Goal: Task Accomplishment & Management: Use online tool/utility

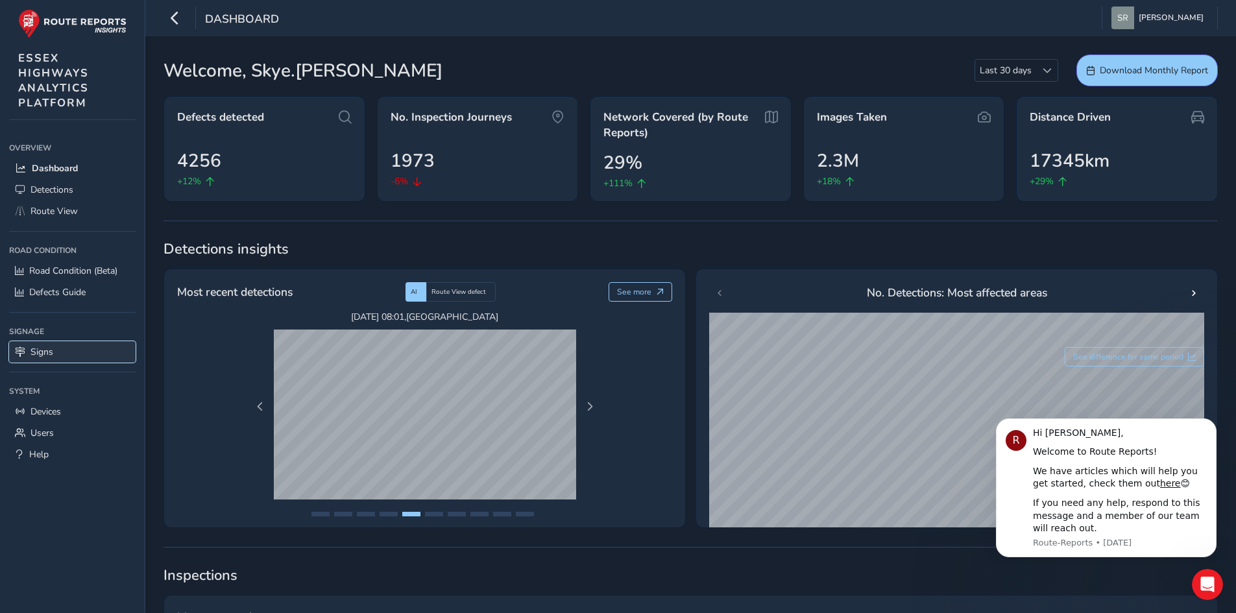
click at [45, 358] on span "Signs" at bounding box center [41, 352] width 23 height 12
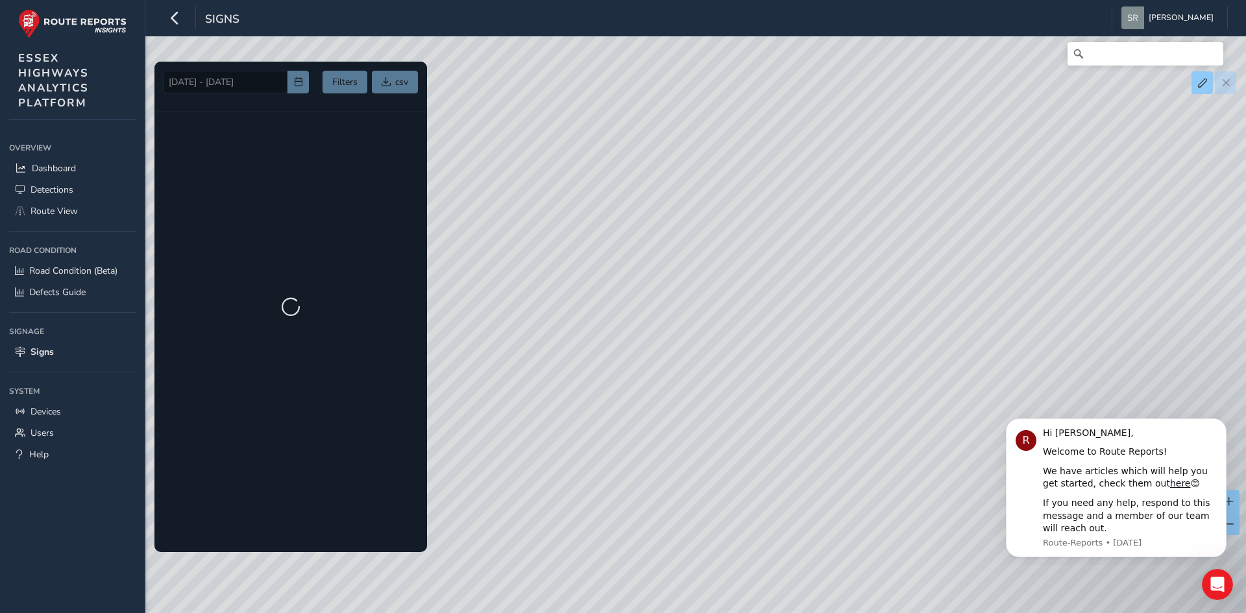
click at [345, 90] on div at bounding box center [290, 307] width 273 height 491
click at [1225, 430] on button "Dismiss notification" at bounding box center [1222, 422] width 17 height 17
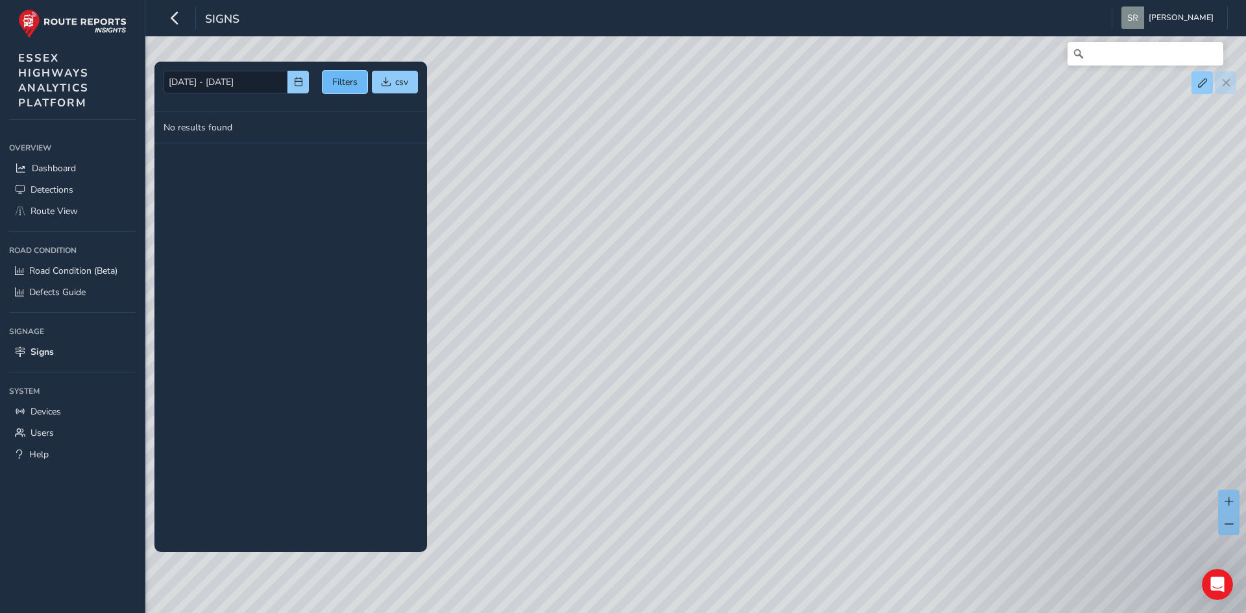
click at [355, 81] on button "Filters" at bounding box center [345, 82] width 45 height 23
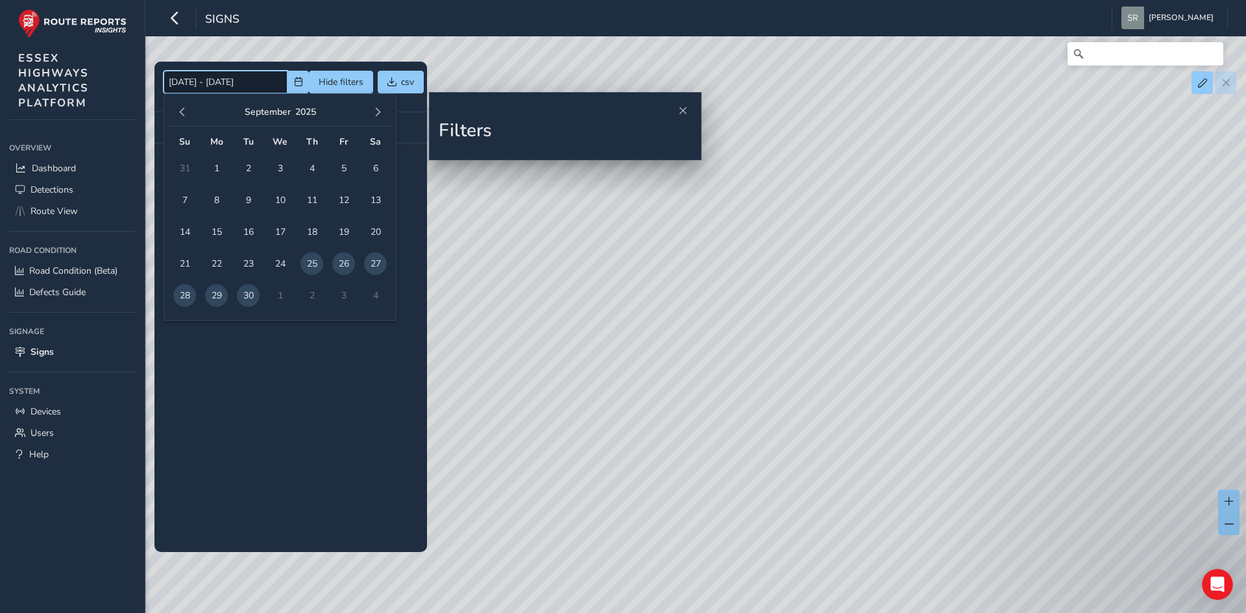
click at [238, 79] on input "[DATE] - [DATE]" at bounding box center [226, 82] width 124 height 23
click at [182, 108] on span "button" at bounding box center [182, 112] width 9 height 9
click at [260, 192] on td "5" at bounding box center [248, 200] width 32 height 32
click at [376, 114] on span "button" at bounding box center [377, 112] width 9 height 9
click at [193, 77] on input "[DATE] - [DATE]" at bounding box center [226, 82] width 124 height 23
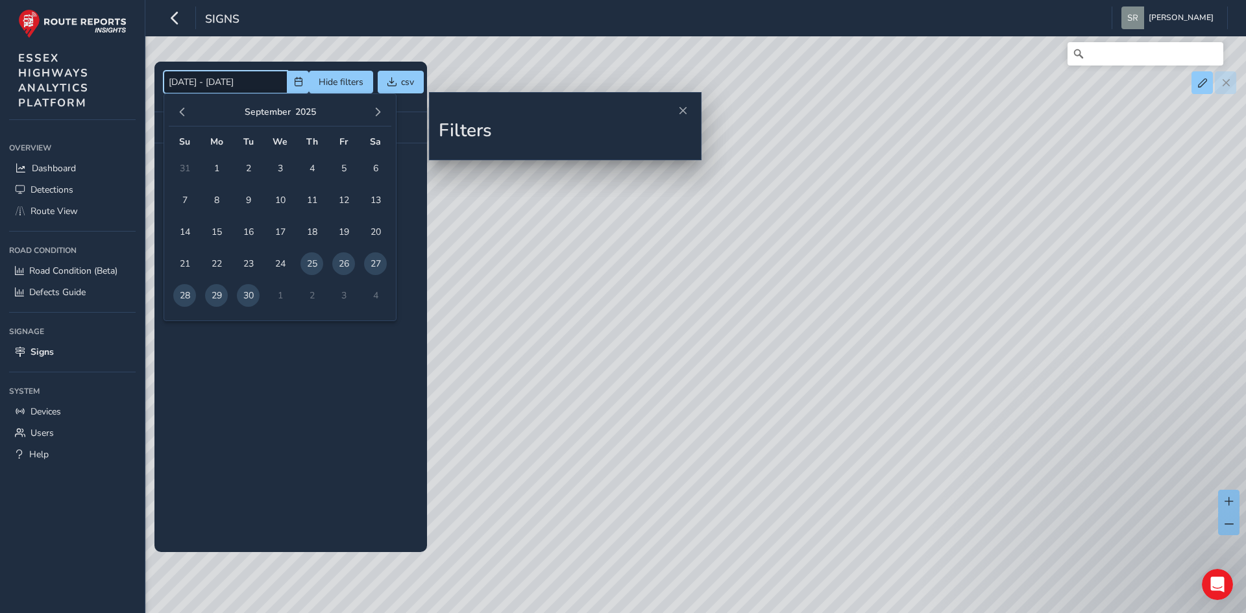
click at [215, 78] on input "[DATE] - [DATE]" at bounding box center [226, 82] width 124 height 23
drag, startPoint x: 221, startPoint y: 82, endPoint x: 168, endPoint y: 77, distance: 52.8
click at [168, 77] on input "[DATE] - [DATE]" at bounding box center [226, 82] width 124 height 23
click at [309, 69] on div "[DATE] - [DATE] Hide filters csv" at bounding box center [290, 87] width 273 height 51
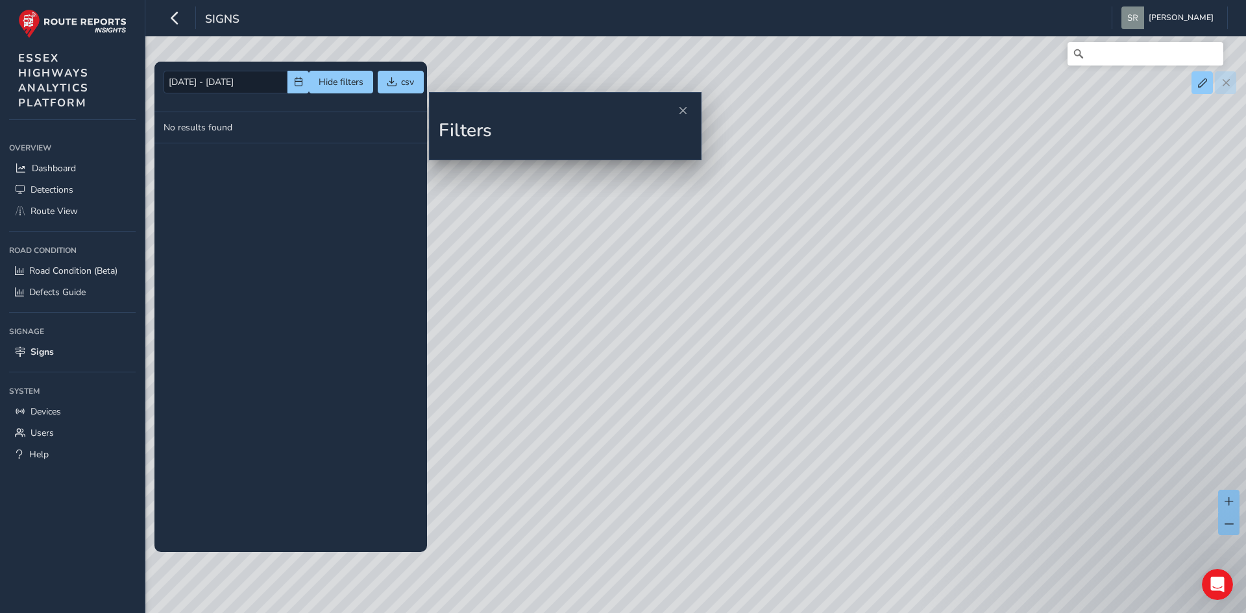
click at [334, 69] on div "[DATE] - [DATE] Hide filters csv" at bounding box center [290, 87] width 273 height 51
click at [330, 79] on button "Hide filters" at bounding box center [341, 82] width 64 height 23
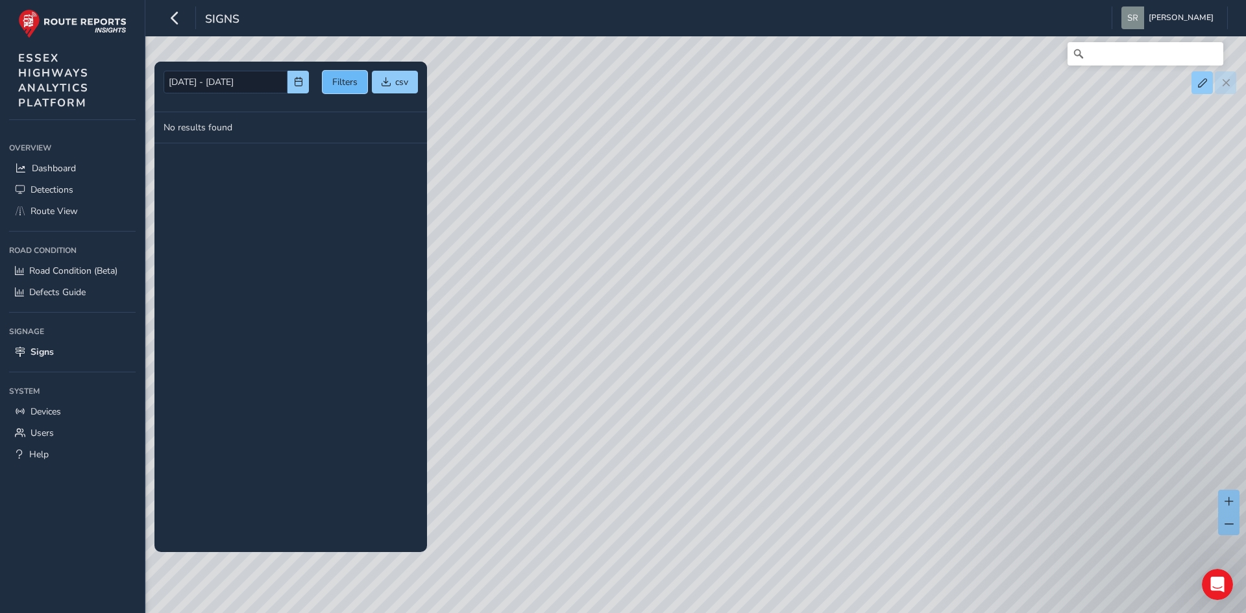
click at [327, 82] on button "Filters" at bounding box center [345, 82] width 45 height 23
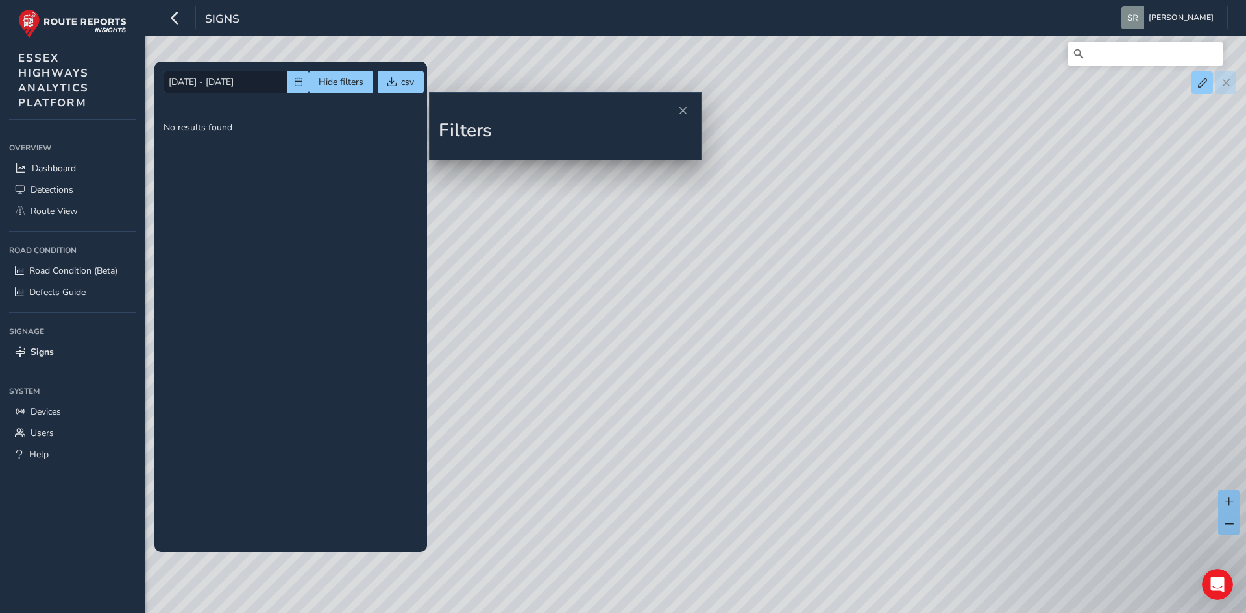
click at [483, 128] on h2 "Filters" at bounding box center [565, 131] width 253 height 22
drag, startPoint x: 539, startPoint y: 147, endPoint x: 532, endPoint y: 147, distance: 7.2
click at [532, 147] on div "Filters" at bounding box center [565, 135] width 253 height 31
click at [416, 121] on td "No results found" at bounding box center [290, 127] width 273 height 31
click at [687, 117] on button "Close" at bounding box center [683, 111] width 18 height 18
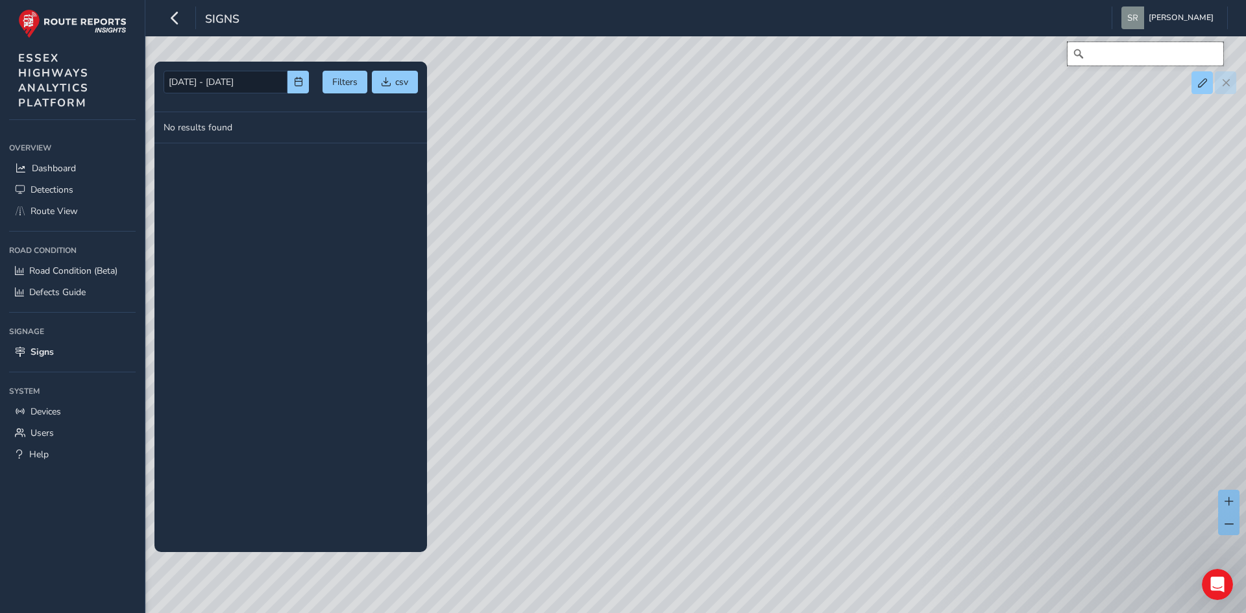
click at [1110, 58] on input "Search" at bounding box center [1145, 53] width 156 height 23
click at [1117, 61] on input "Search" at bounding box center [1145, 53] width 156 height 23
paste input "5e4597989084bdff8bd442c1"
type input "5"
click at [1114, 60] on input "Search" at bounding box center [1145, 53] width 156 height 23
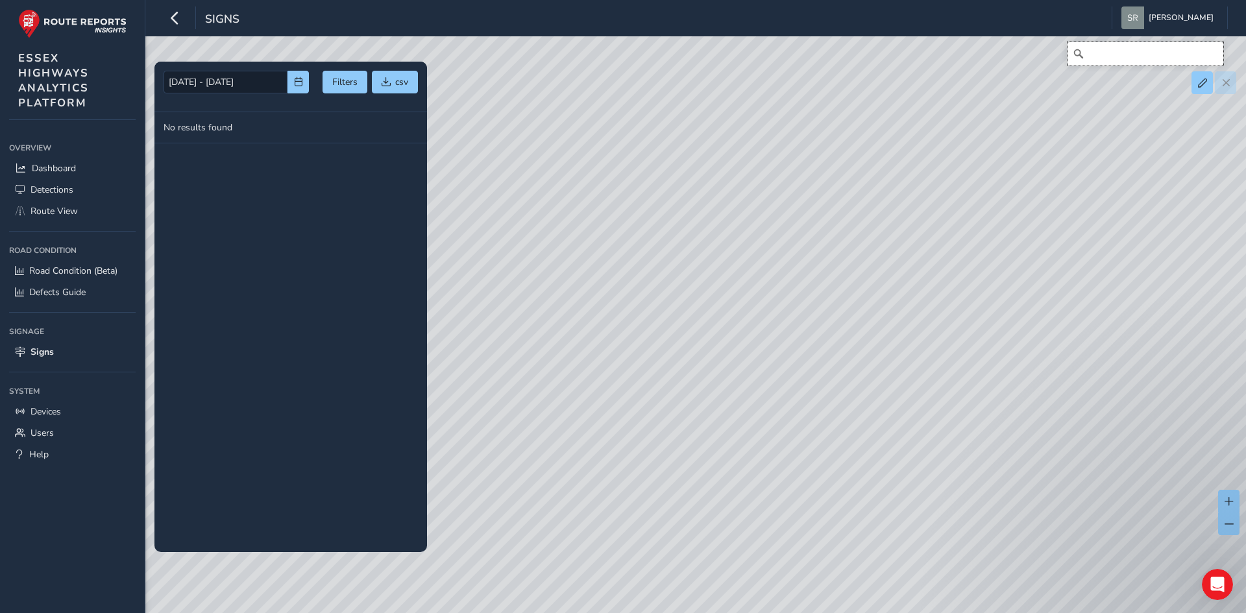
paste input "[URL][DOMAIN_NAME]"
type input "[URL][DOMAIN_NAME]"
click at [1214, 49] on icon "Clear" at bounding box center [1213, 54] width 10 height 10
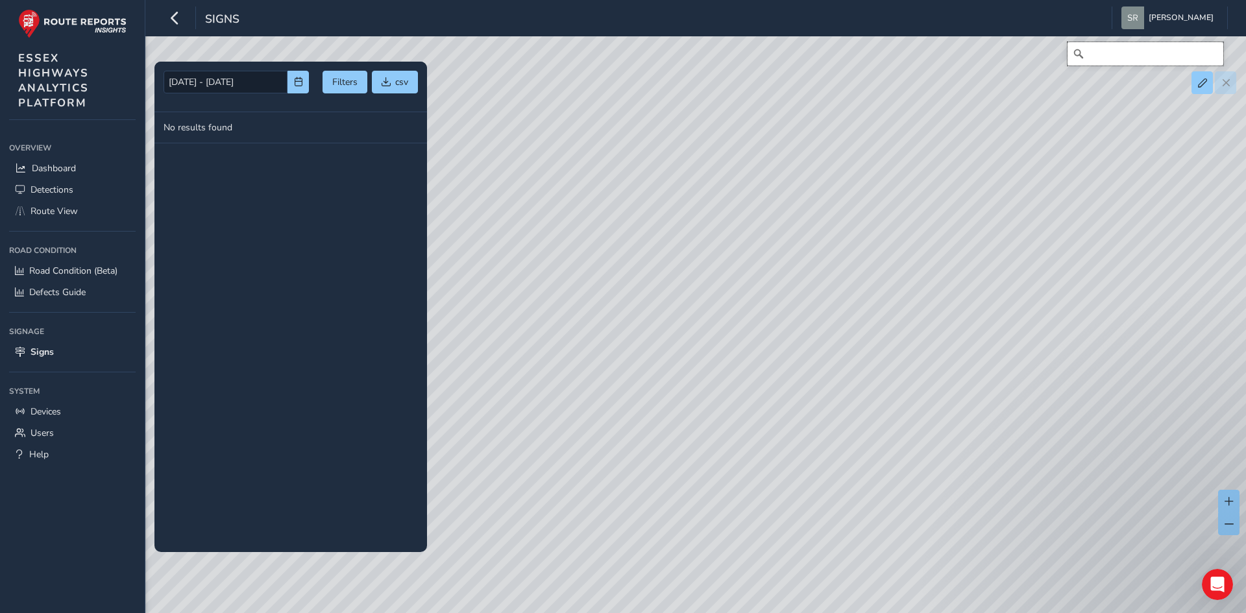
click at [1111, 50] on input "Search" at bounding box center [1145, 53] width 156 height 23
type input "[GEOGRAPHIC_DATA], [GEOGRAPHIC_DATA], [GEOGRAPHIC_DATA], [GEOGRAPHIC_DATA], [GE…"
drag, startPoint x: 1127, startPoint y: 199, endPoint x: 907, endPoint y: 302, distance: 242.4
drag, startPoint x: 1047, startPoint y: 231, endPoint x: 883, endPoint y: 329, distance: 191.8
drag, startPoint x: 603, startPoint y: 393, endPoint x: 623, endPoint y: 287, distance: 107.0
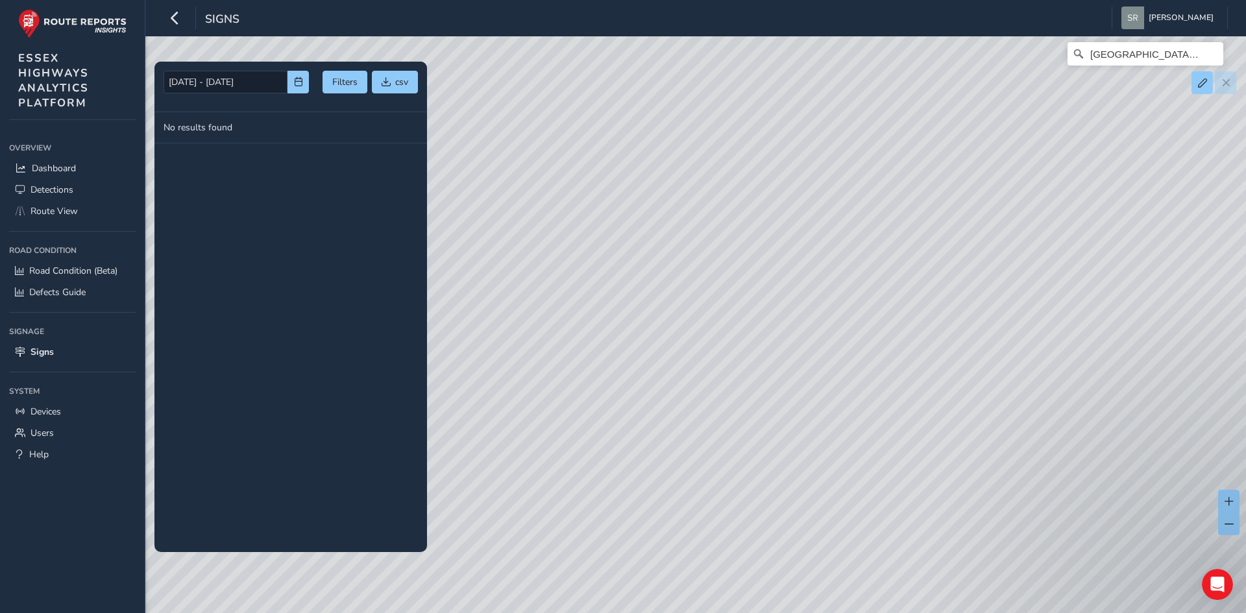
click at [544, 269] on div "[GEOGRAPHIC_DATA], [GEOGRAPHIC_DATA], [GEOGRAPHIC_DATA], [GEOGRAPHIC_DATA], [GE…" at bounding box center [623, 306] width 1246 height 613
click at [299, 80] on span "button" at bounding box center [298, 81] width 9 height 9
click at [228, 171] on td "1" at bounding box center [217, 168] width 32 height 32
click at [212, 158] on span "1" at bounding box center [216, 168] width 23 height 23
click at [188, 109] on button "button" at bounding box center [182, 112] width 18 height 18
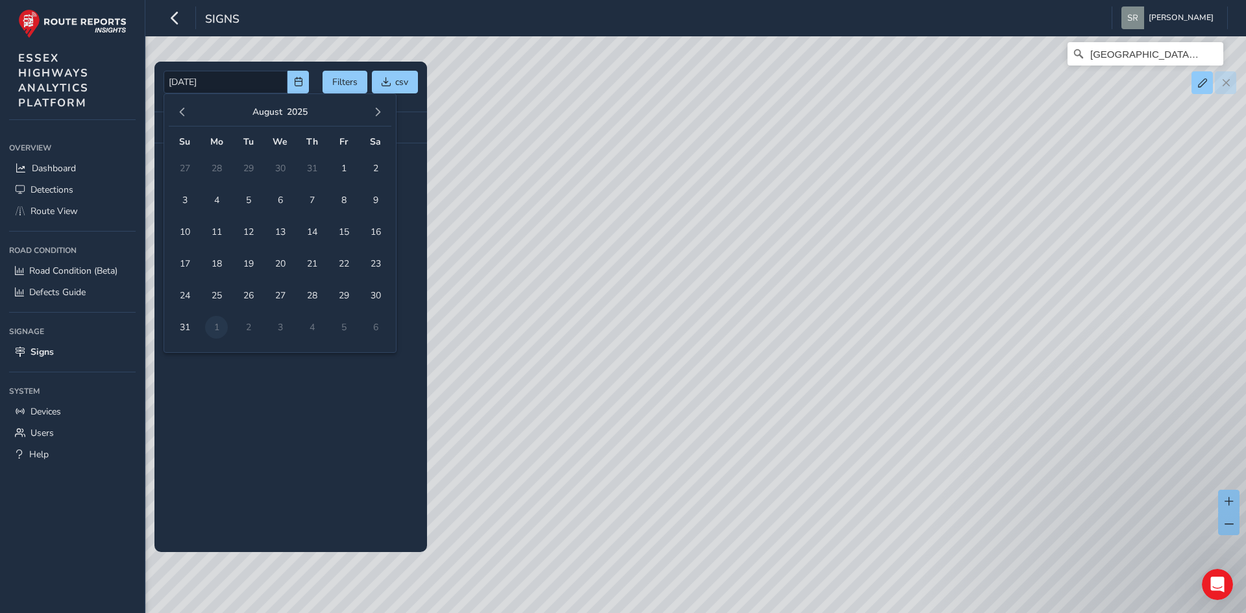
click at [188, 109] on button "button" at bounding box center [182, 112] width 18 height 18
click at [267, 99] on div "[DATE] Su Mo Tu We Th Fr Sa 1 2 3 4 5 6 7 8 9 10 11 12 13 14 15 16 17 18 19 20 …" at bounding box center [280, 207] width 233 height 228
click at [263, 104] on div "[DATE]" at bounding box center [280, 112] width 44 height 18
click at [274, 107] on div "[DATE]" at bounding box center [280, 112] width 44 height 18
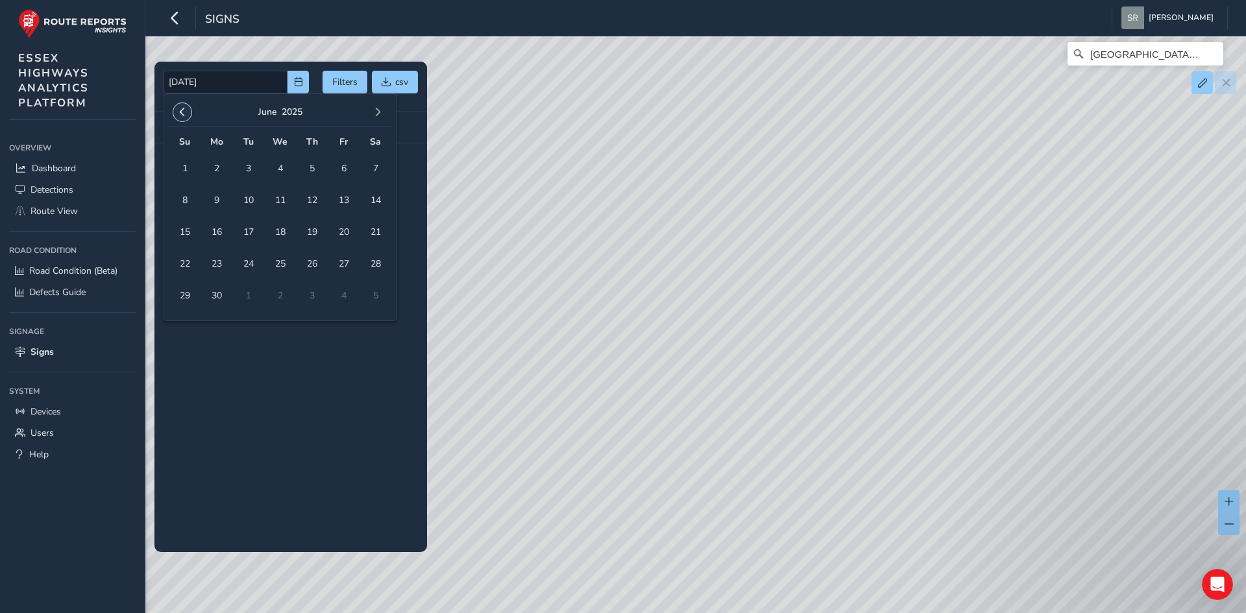
click at [185, 110] on span "button" at bounding box center [182, 112] width 9 height 9
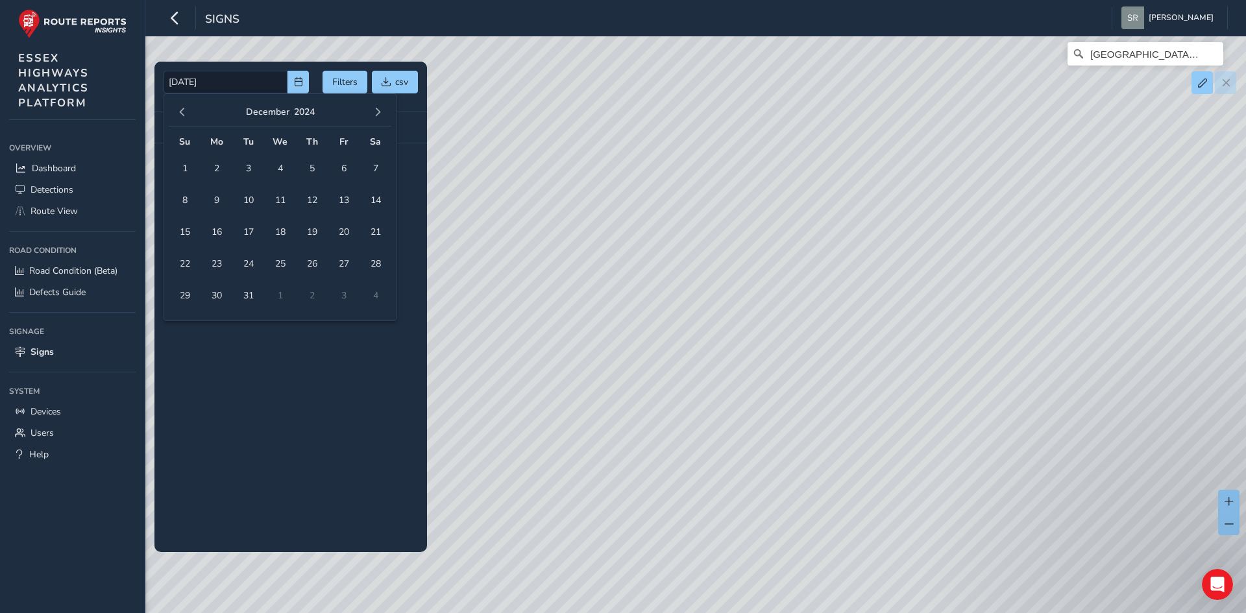
click at [185, 110] on span "button" at bounding box center [182, 112] width 9 height 9
click at [182, 109] on span "button" at bounding box center [182, 112] width 9 height 9
click at [179, 163] on span "1" at bounding box center [184, 168] width 23 height 23
type input "[DATE] - [DATE]"
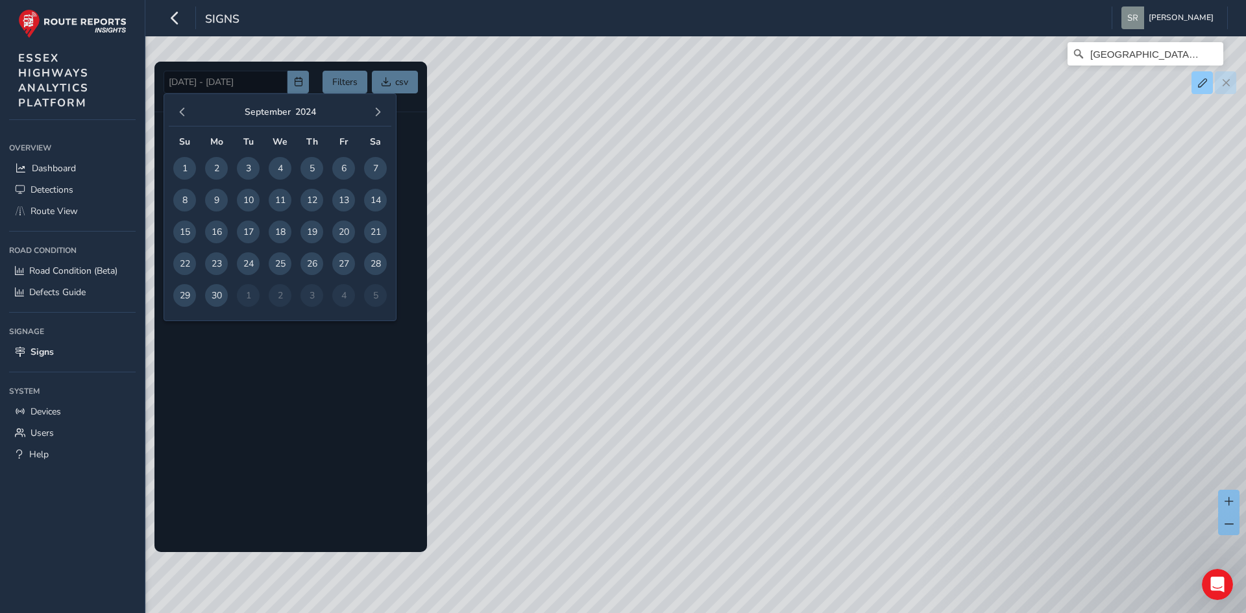
click at [419, 177] on div at bounding box center [290, 307] width 273 height 491
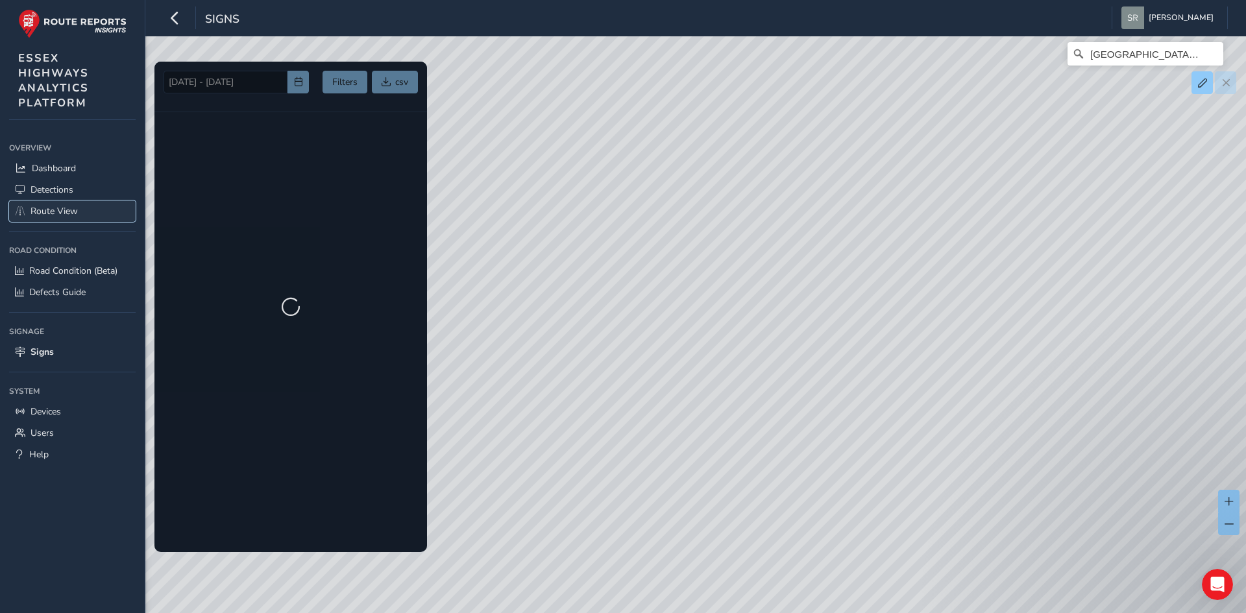
click at [27, 215] on link "Route View" at bounding box center [72, 211] width 127 height 21
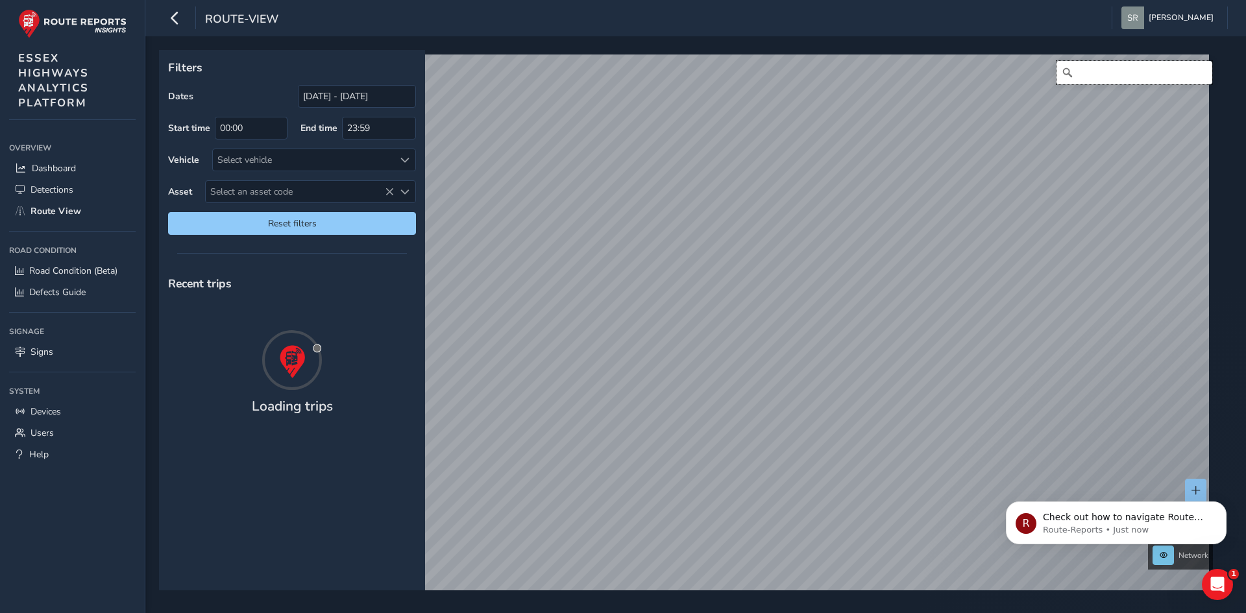
drag, startPoint x: 1077, startPoint y: 62, endPoint x: 1073, endPoint y: 76, distance: 14.4
click at [1073, 76] on input "Search" at bounding box center [1134, 72] width 156 height 23
type input "[GEOGRAPHIC_DATA], [GEOGRAPHIC_DATA], [GEOGRAPHIC_DATA], [GEOGRAPHIC_DATA], [GE…"
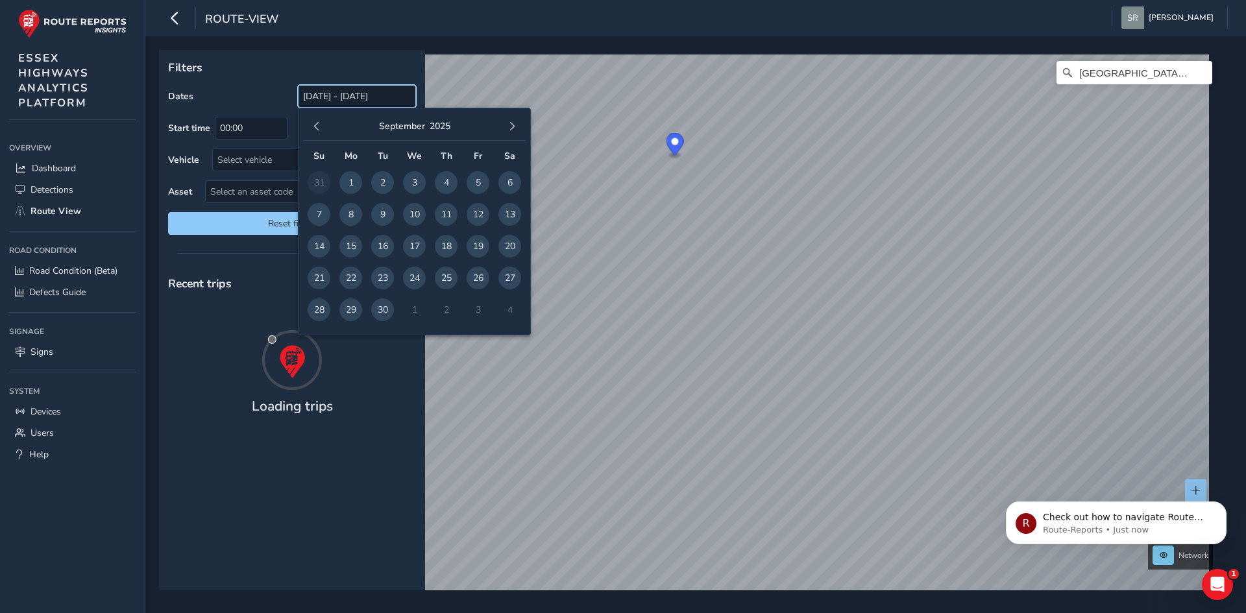
click at [348, 86] on input "[DATE] - [DATE]" at bounding box center [357, 96] width 118 height 23
click at [315, 125] on span "button" at bounding box center [316, 126] width 9 height 9
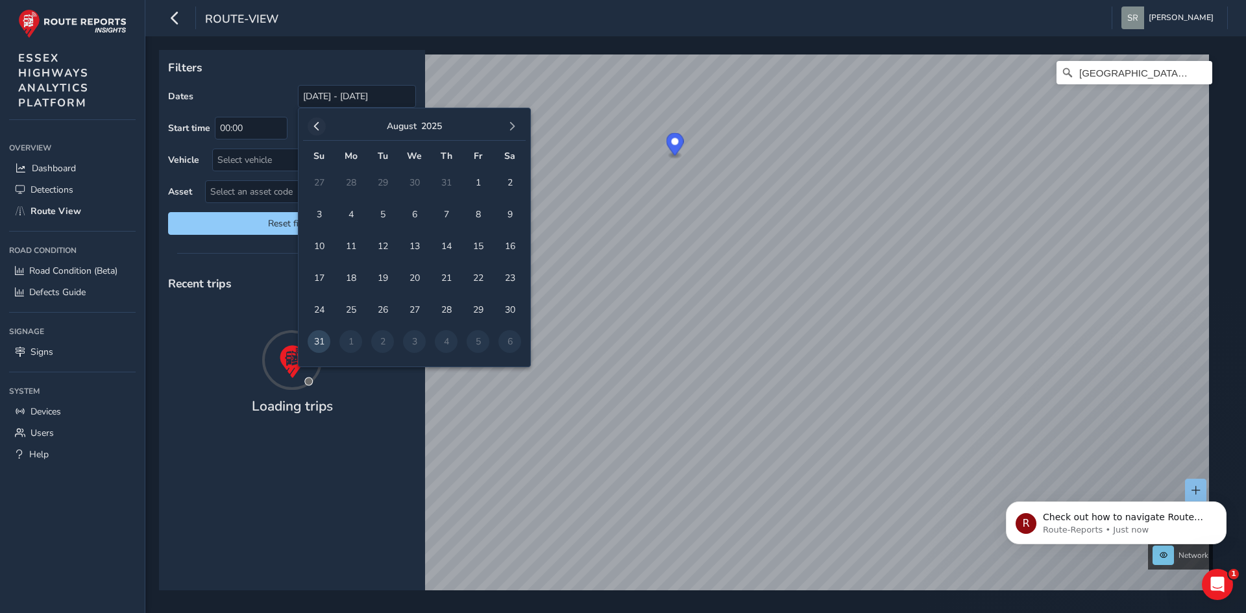
click at [311, 121] on div "[DATE]" at bounding box center [414, 127] width 223 height 28
click at [321, 129] on button "button" at bounding box center [317, 126] width 18 height 18
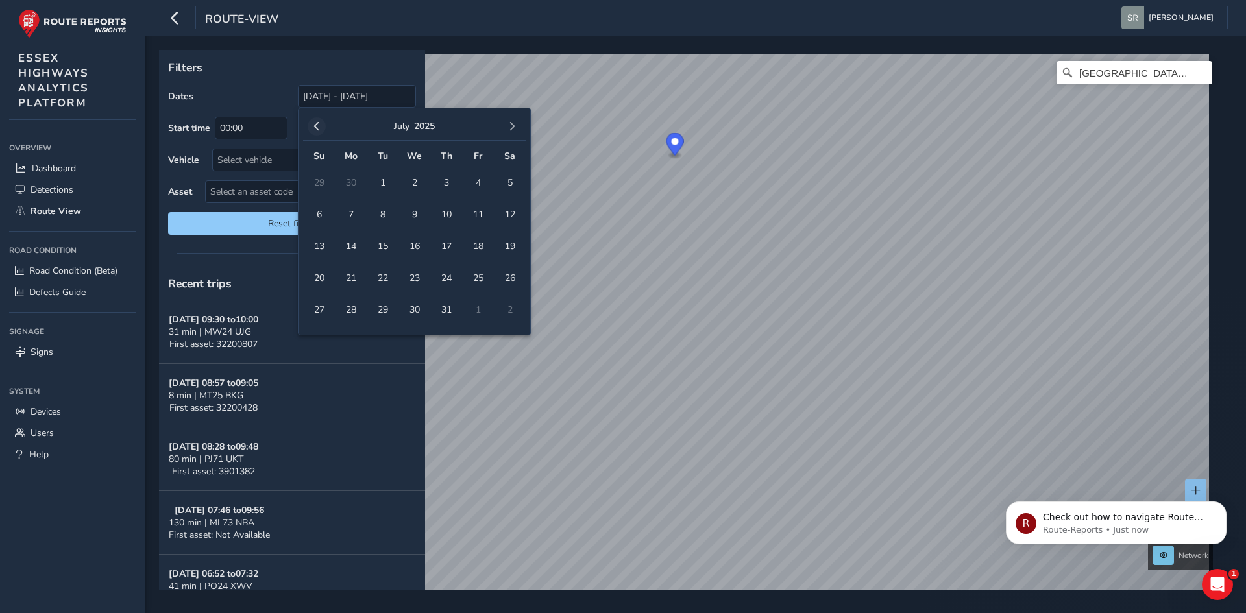
click at [324, 127] on button "button" at bounding box center [317, 126] width 18 height 18
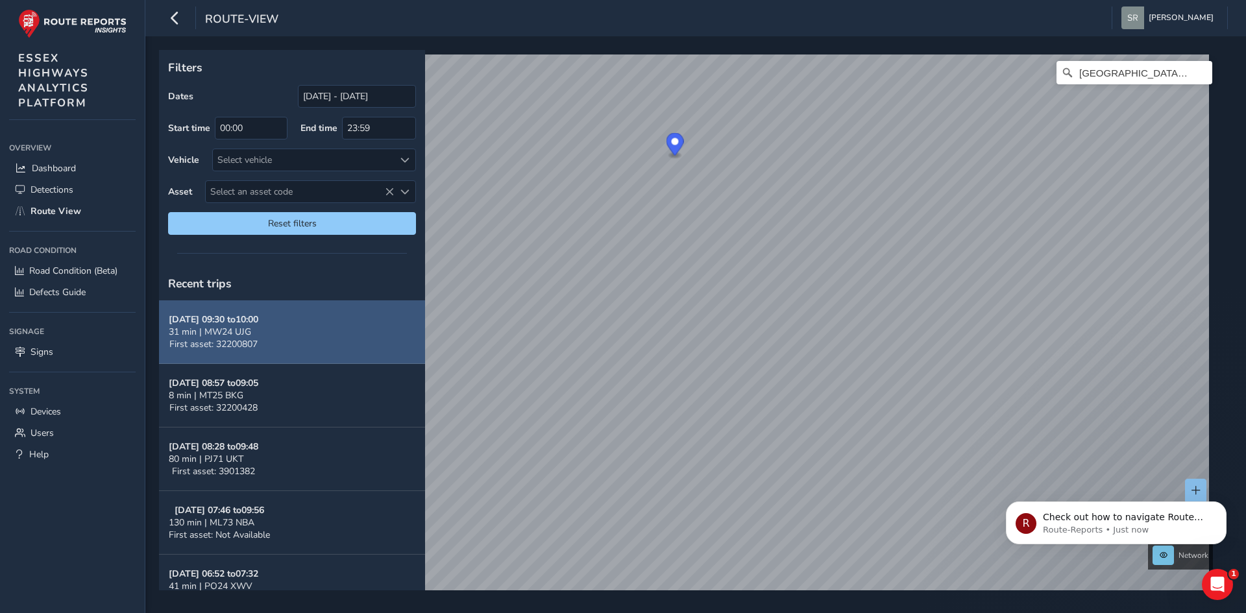
click at [182, 350] on span "First asset: 32200807" at bounding box center [213, 344] width 88 height 12
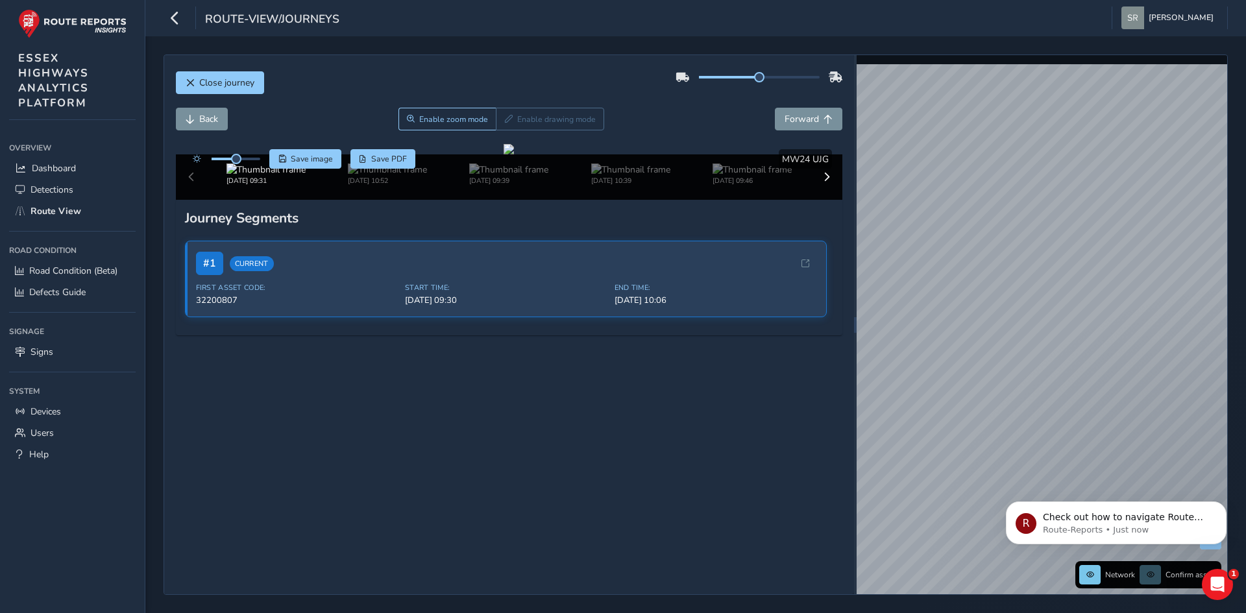
click at [1115, 566] on div "Network Confirm assets" at bounding box center [1042, 324] width 371 height 539
click at [1242, 225] on div "Close journey Back Enable zoom mode Enable drawing mode Forward Click and Drag …" at bounding box center [695, 324] width 1101 height 577
click at [973, 16] on div "route-view/journeys [PERSON_NAME] Colour Scheme: Dark Dim Light Logout Close jo…" at bounding box center [695, 306] width 1101 height 613
click at [235, 86] on span "Close journey" at bounding box center [226, 83] width 55 height 12
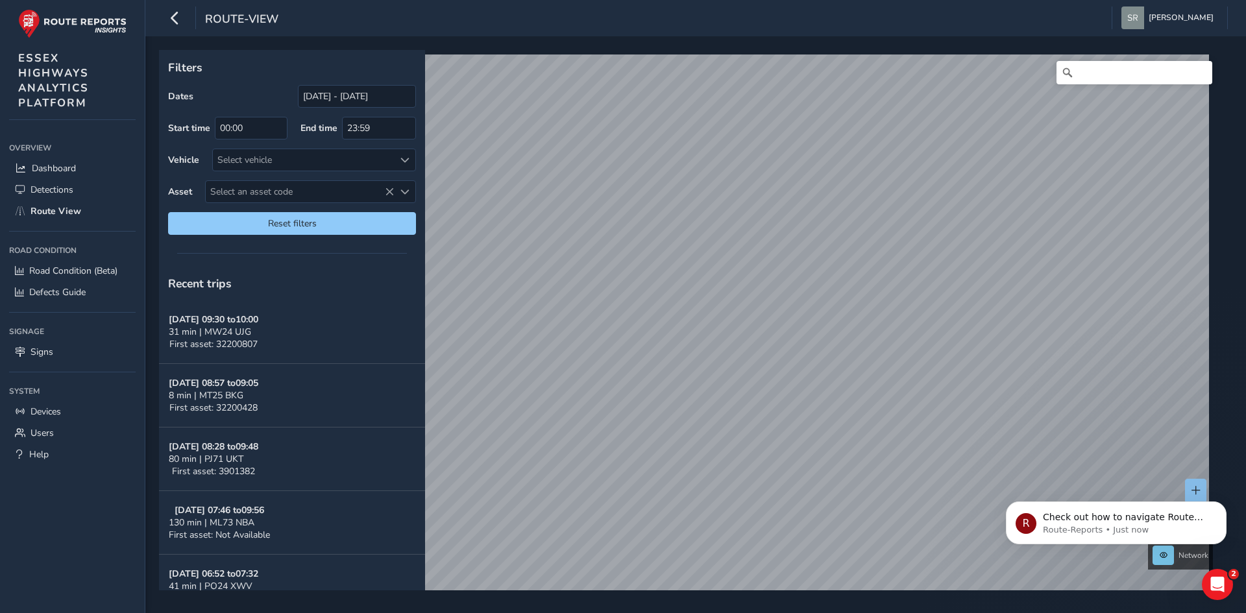
click at [1232, 498] on div "R Check out how to navigate Route View here! Route-Reports • Just now" at bounding box center [1116, 463] width 239 height 162
click at [1226, 500] on button "Dismiss notification" at bounding box center [1222, 505] width 17 height 17
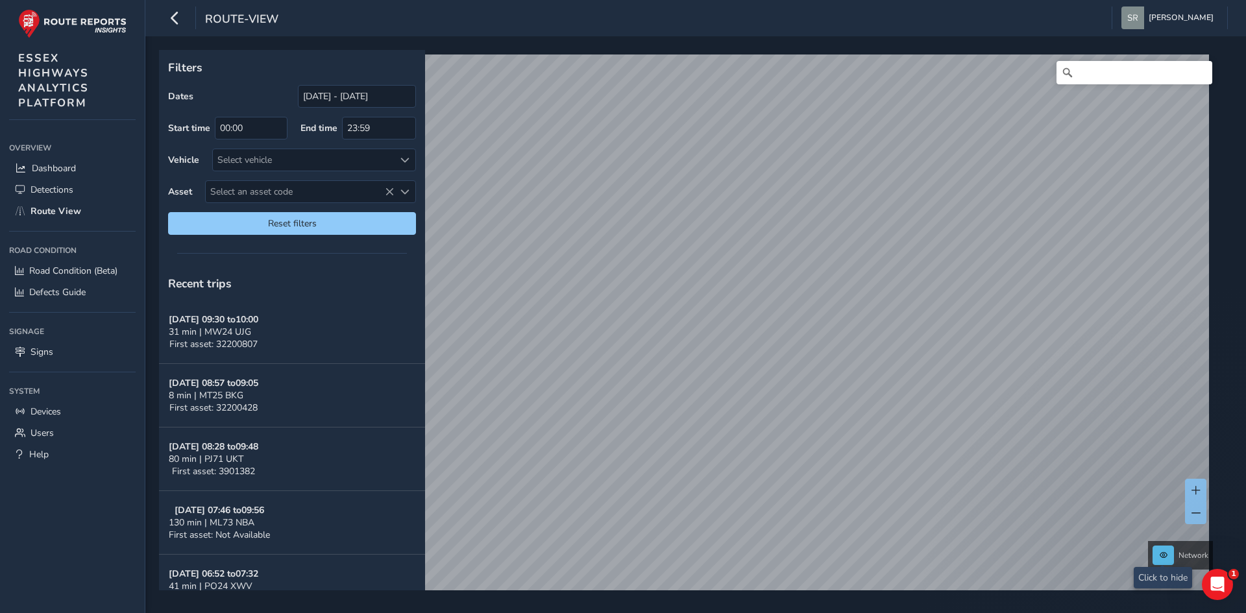
click at [1163, 553] on span at bounding box center [1164, 556] width 8 height 8
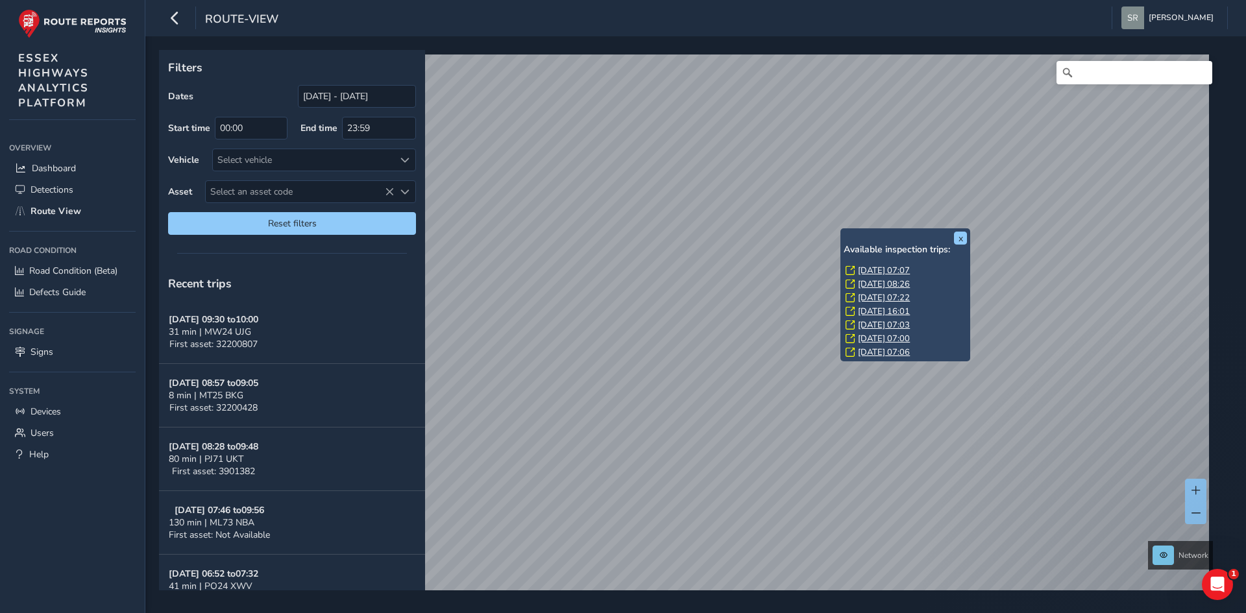
click at [845, 229] on div "x Available inspection trips: [DATE] 07:07 [DATE] 08:26 [DATE] 07:22 [DATE] 16:…" at bounding box center [905, 294] width 130 height 133
click at [870, 270] on link "[DATE] 07:07" at bounding box center [884, 271] width 52 height 12
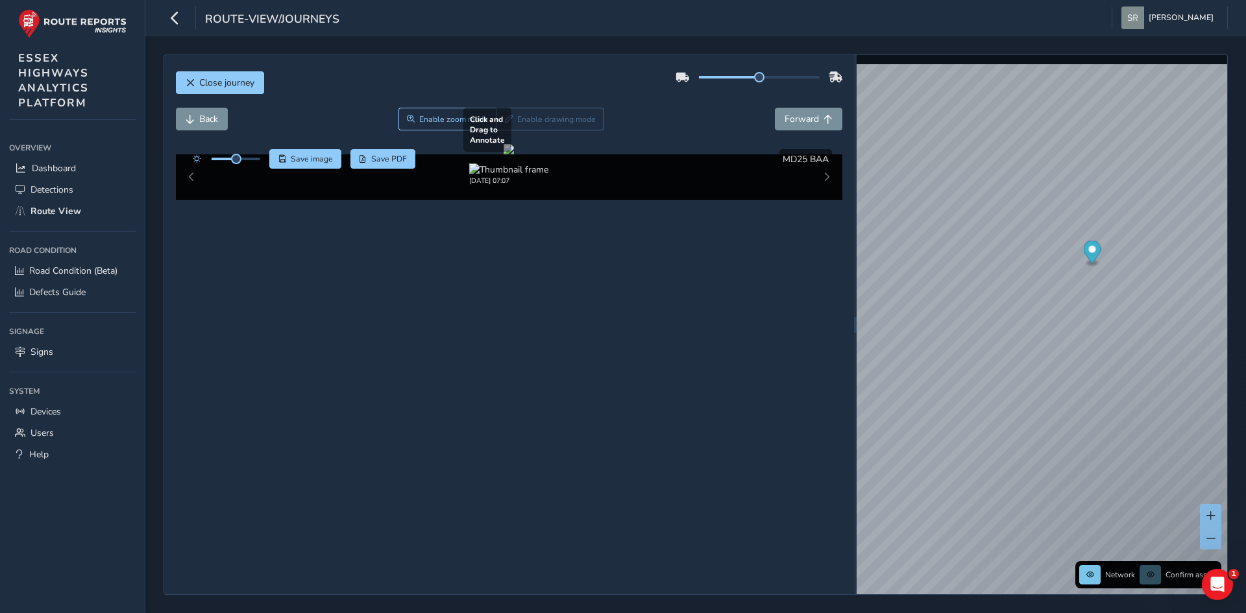
click at [514, 154] on div at bounding box center [509, 149] width 10 height 10
click at [1071, 409] on div "x" at bounding box center [1135, 422] width 130 height 28
click at [1062, 419] on div "x" at bounding box center [1121, 433] width 130 height 28
click at [855, 389] on div "Close journey Back Enable zoom mode Enable drawing mode Forward Click and Drag …" at bounding box center [696, 325] width 1064 height 541
click at [1245, 146] on div "Close journey Back Enable zoom mode Enable drawing mode Forward Click and Drag …" at bounding box center [695, 324] width 1101 height 577
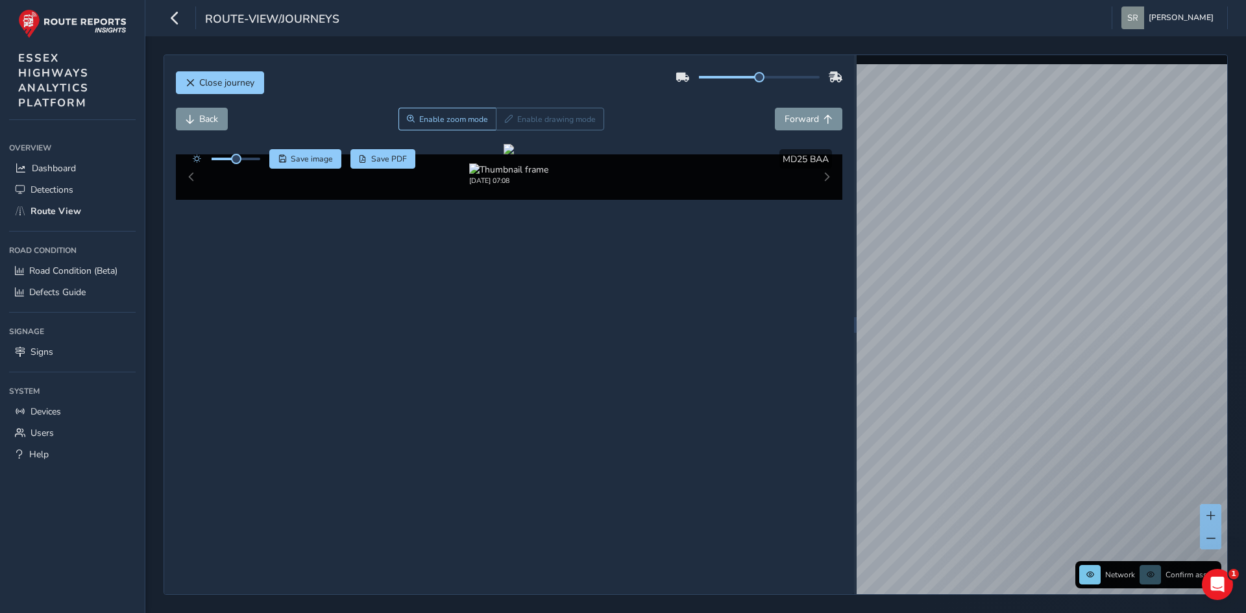
click at [1245, 137] on div "Close journey Back Enable zoom mode Enable drawing mode Forward Click and Drag …" at bounding box center [695, 324] width 1101 height 577
click at [223, 82] on span "Close journey" at bounding box center [226, 83] width 55 height 12
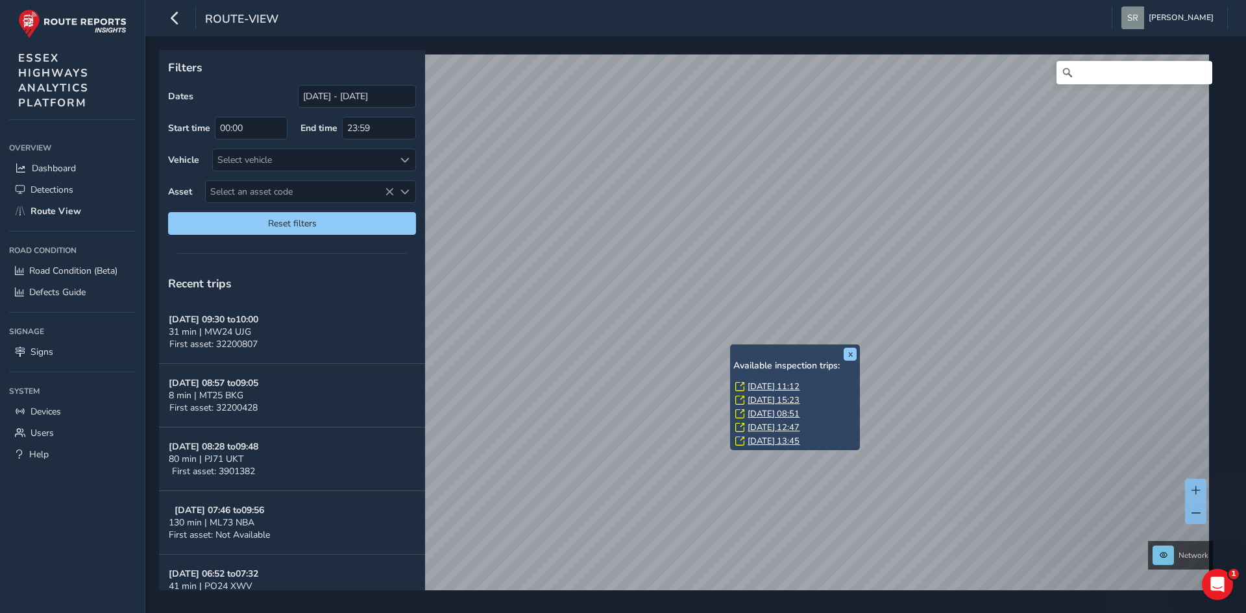
click at [735, 345] on div "x Available inspection trips: [DATE] 11:12 [DATE] 15:23 [DATE] 08:51 [DATE] 12:…" at bounding box center [795, 398] width 130 height 106
click at [765, 387] on link "[DATE] 11:12" at bounding box center [774, 387] width 52 height 12
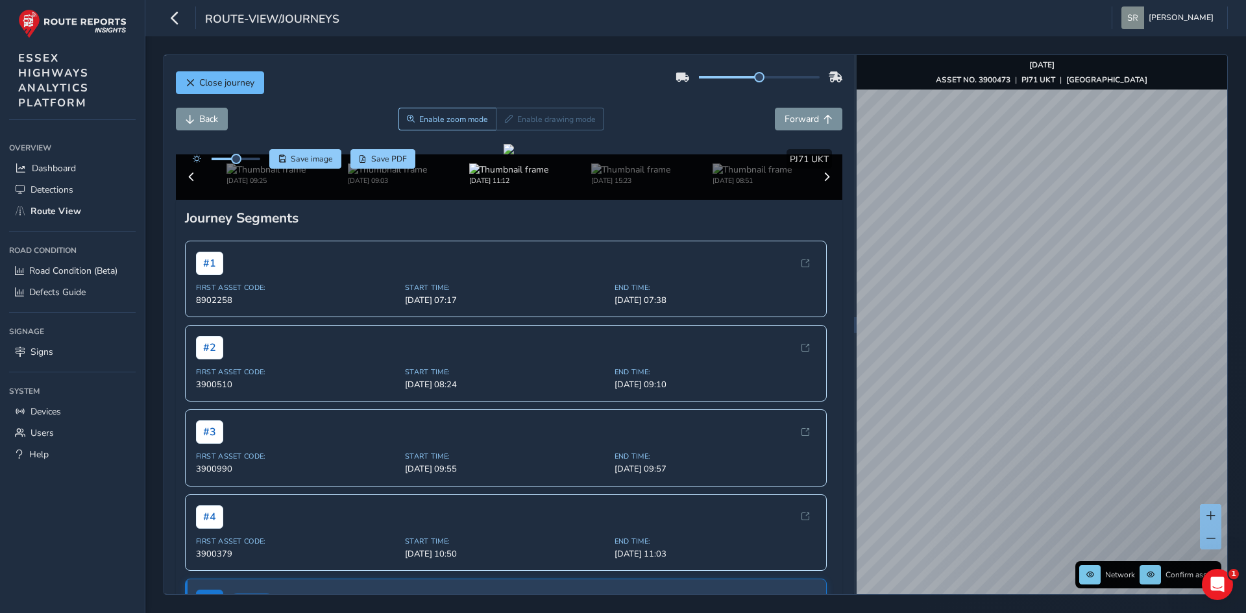
click at [246, 90] on button "Close journey" at bounding box center [220, 82] width 88 height 23
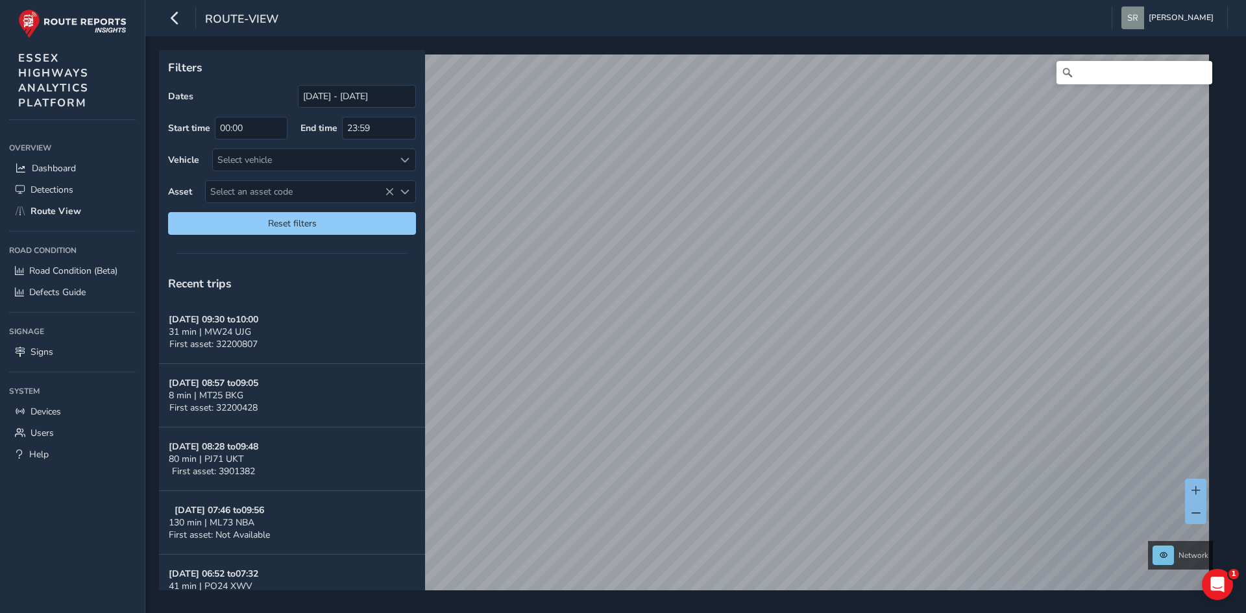
click at [1097, 46] on div "Filters Dates [DATE] - [DATE] Start time 00:00 End time 23:59 Vehicle Select ve…" at bounding box center [695, 324] width 1101 height 577
click at [977, 0] on html "route-view [PERSON_NAME] Colour Scheme: Dark Dim Light Logout Filters Dates [DA…" at bounding box center [623, 306] width 1246 height 613
click at [1104, 77] on input "Search" at bounding box center [1134, 72] width 156 height 23
type input "[GEOGRAPHIC_DATA], [GEOGRAPHIC_DATA], [GEOGRAPHIC_DATA], [GEOGRAPHIC_DATA], [GE…"
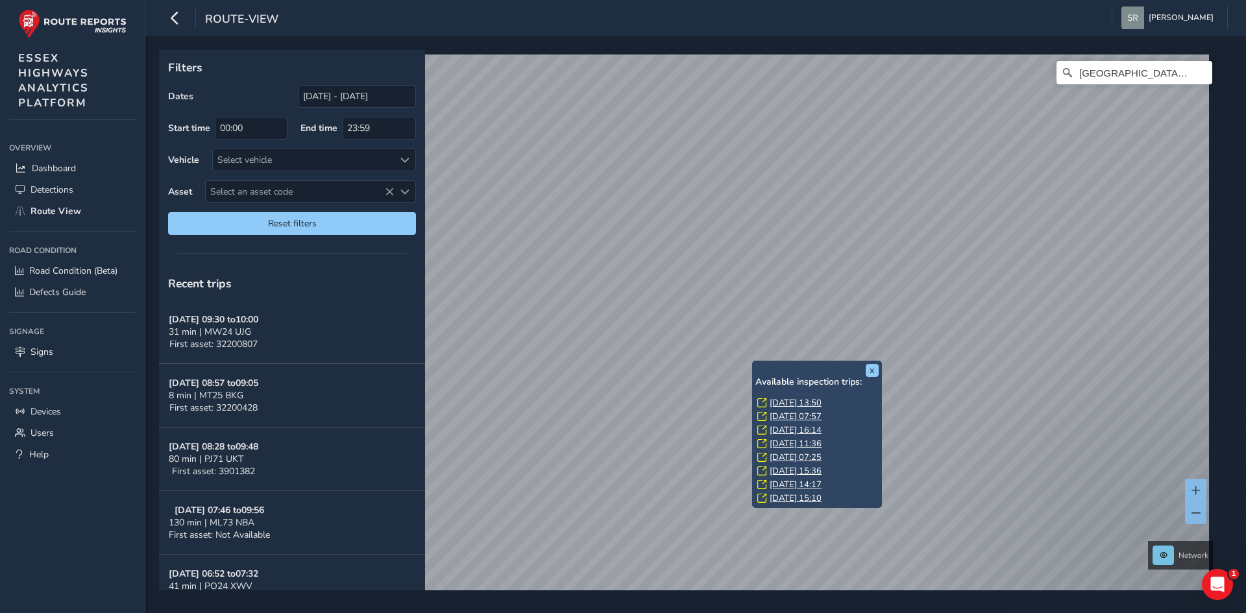
click at [770, 402] on link "[DATE] 13:50" at bounding box center [796, 403] width 52 height 12
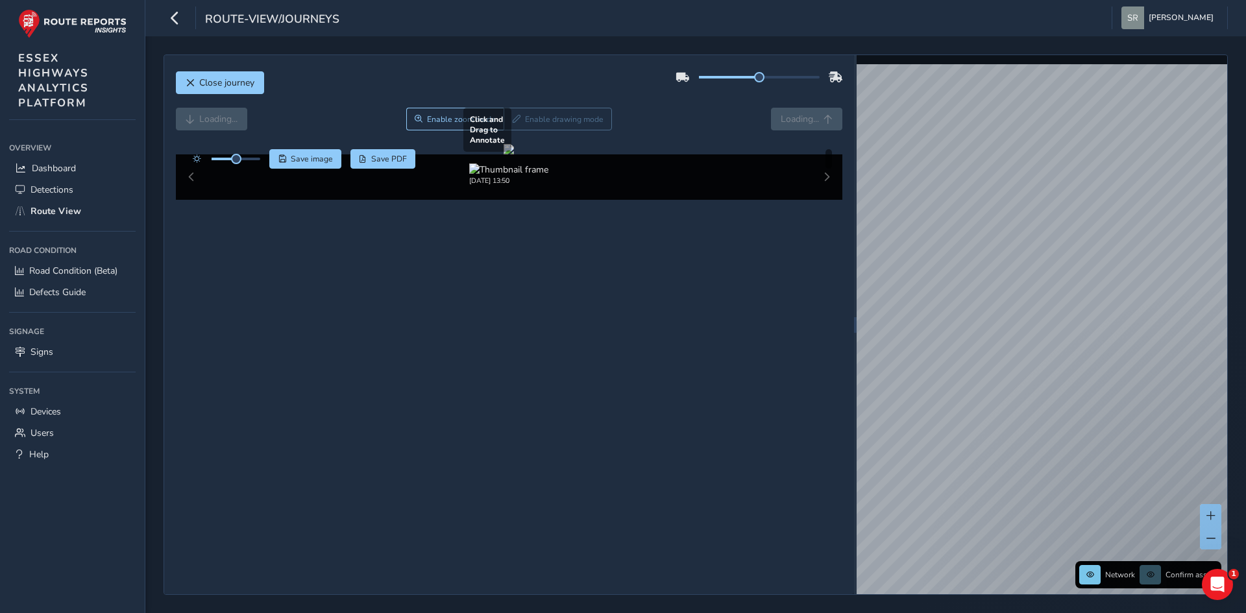
drag, startPoint x: 546, startPoint y: 293, endPoint x: 611, endPoint y: 352, distance: 88.2
click at [514, 154] on div at bounding box center [509, 149] width 10 height 10
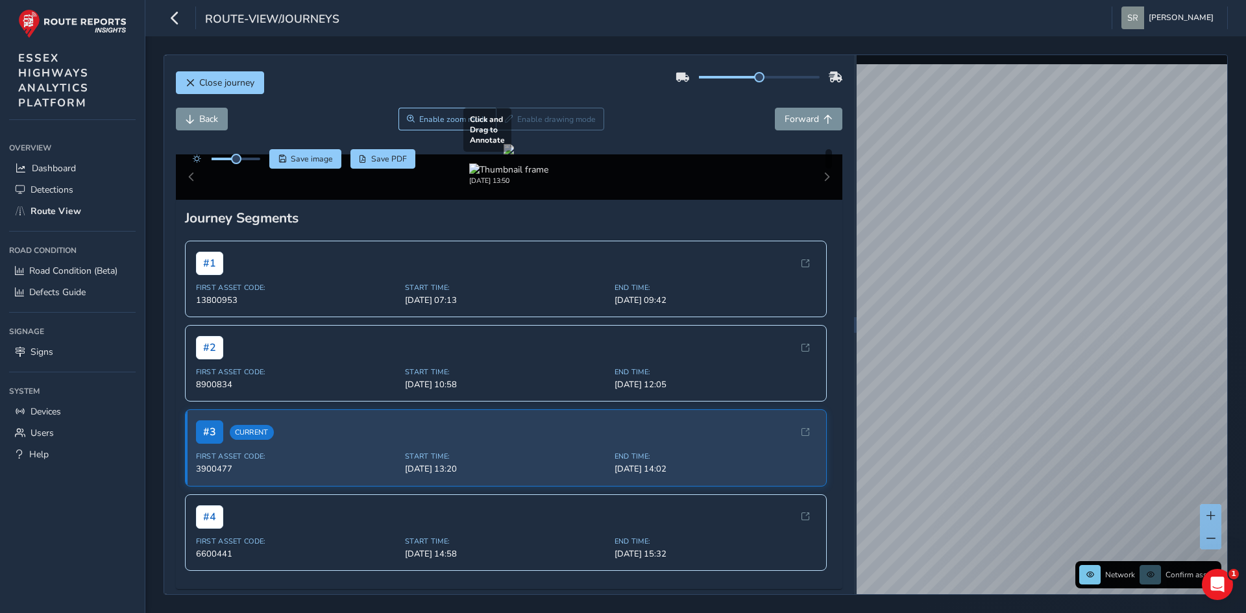
click at [514, 154] on div at bounding box center [509, 149] width 10 height 10
drag, startPoint x: 549, startPoint y: 323, endPoint x: 521, endPoint y: 347, distance: 37.2
click at [504, 154] on div at bounding box center [509, 149] width 10 height 10
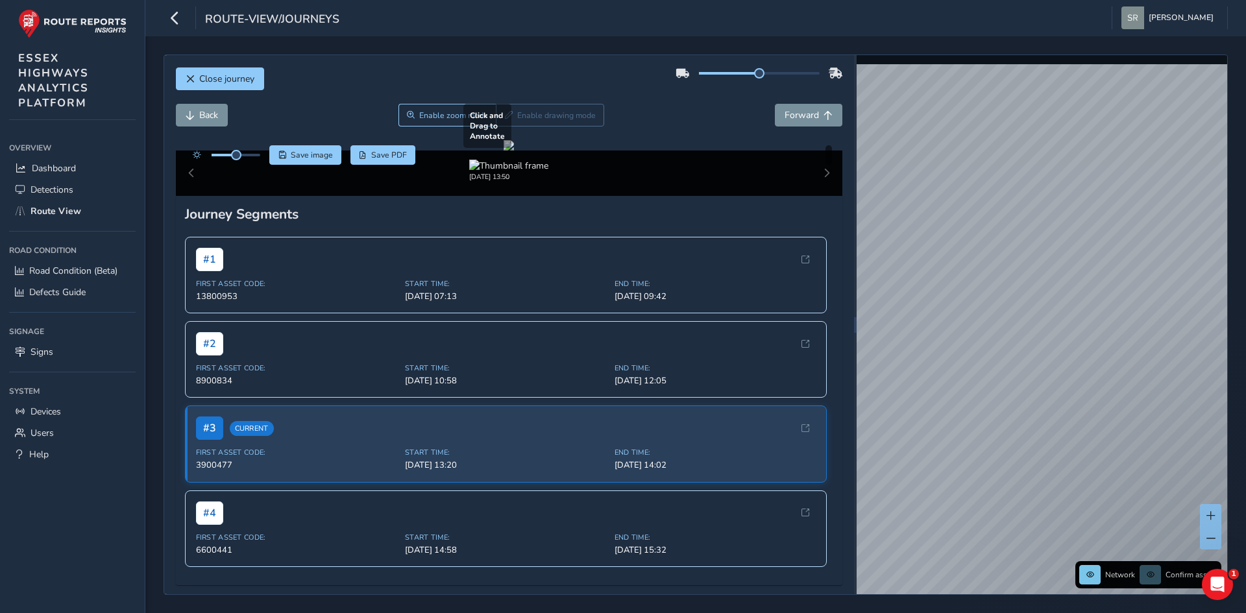
scroll to position [8, 0]
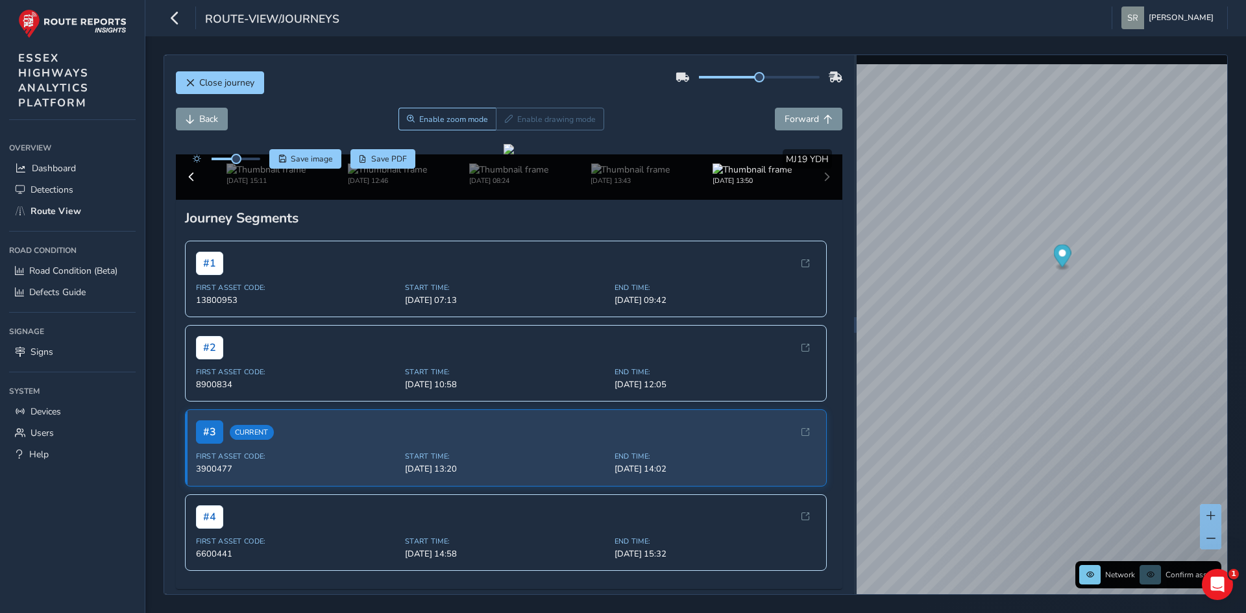
click at [813, 200] on div "[DATE] 07:10 [DATE] 07:30 [DATE] 07:09 [DATE] 06:58 [DATE] 07:09 [DATE] 13:53 […" at bounding box center [509, 176] width 667 height 45
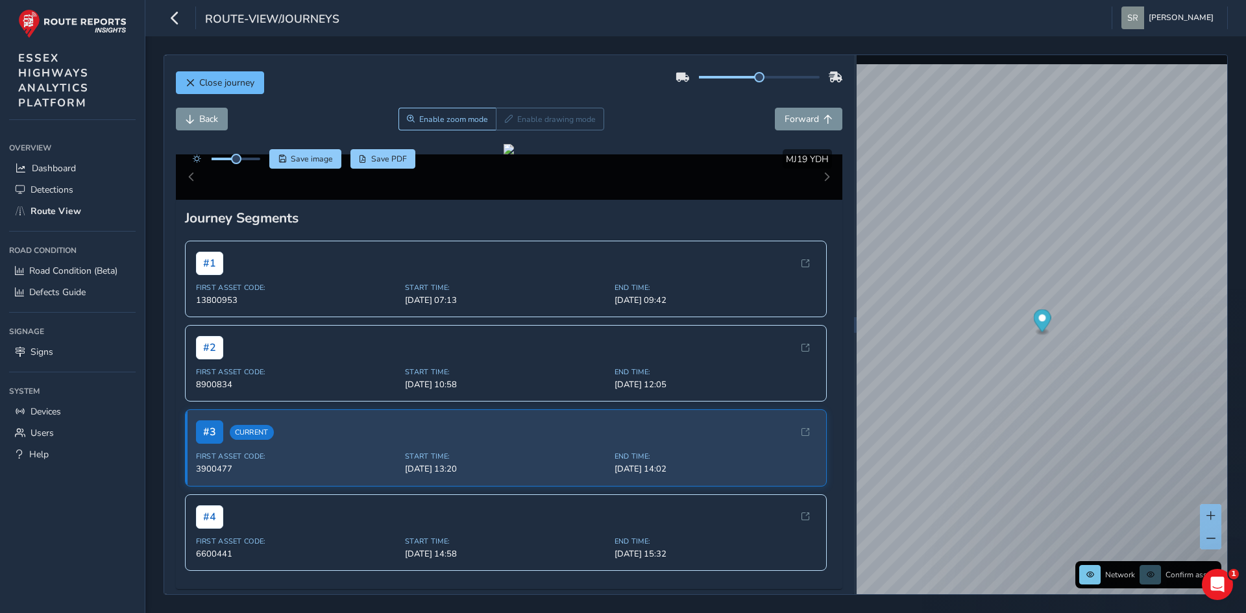
click at [208, 82] on span "Close journey" at bounding box center [226, 83] width 55 height 12
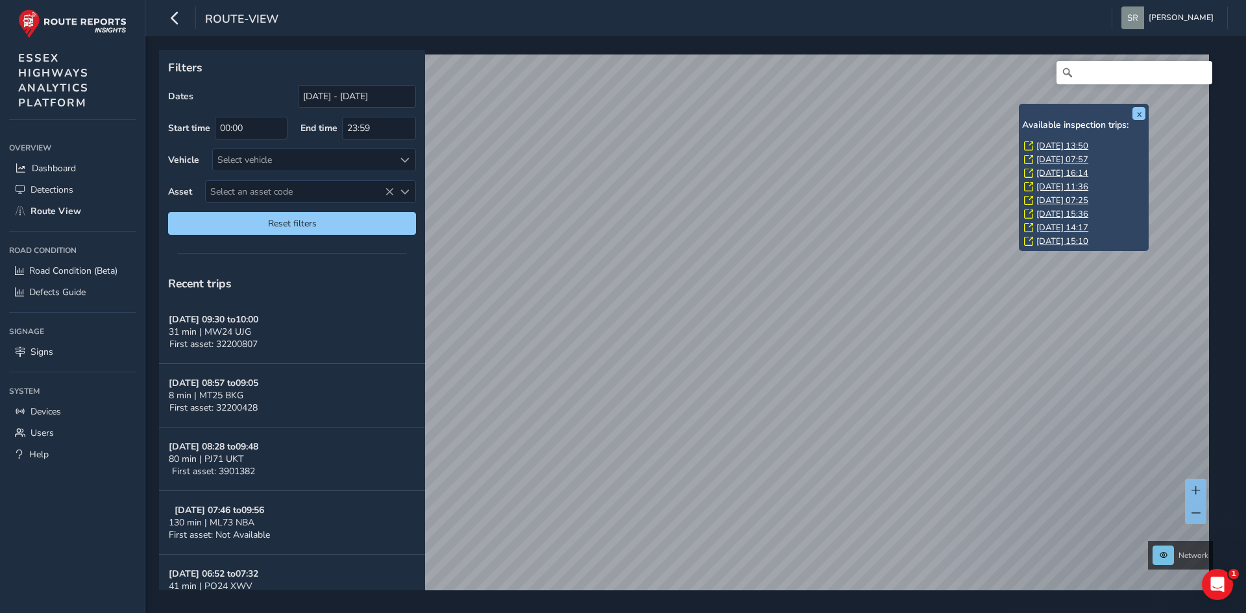
click at [1049, 175] on link "[DATE] 16:14" at bounding box center [1062, 173] width 52 height 12
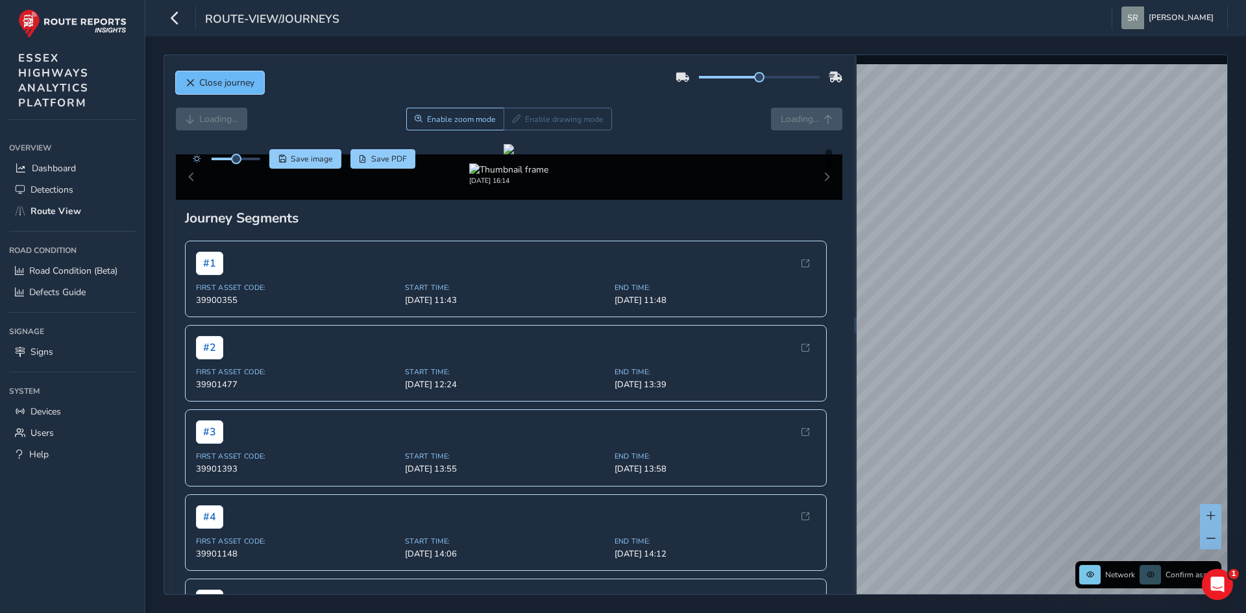
click at [189, 79] on span "Close journey" at bounding box center [190, 83] width 9 height 9
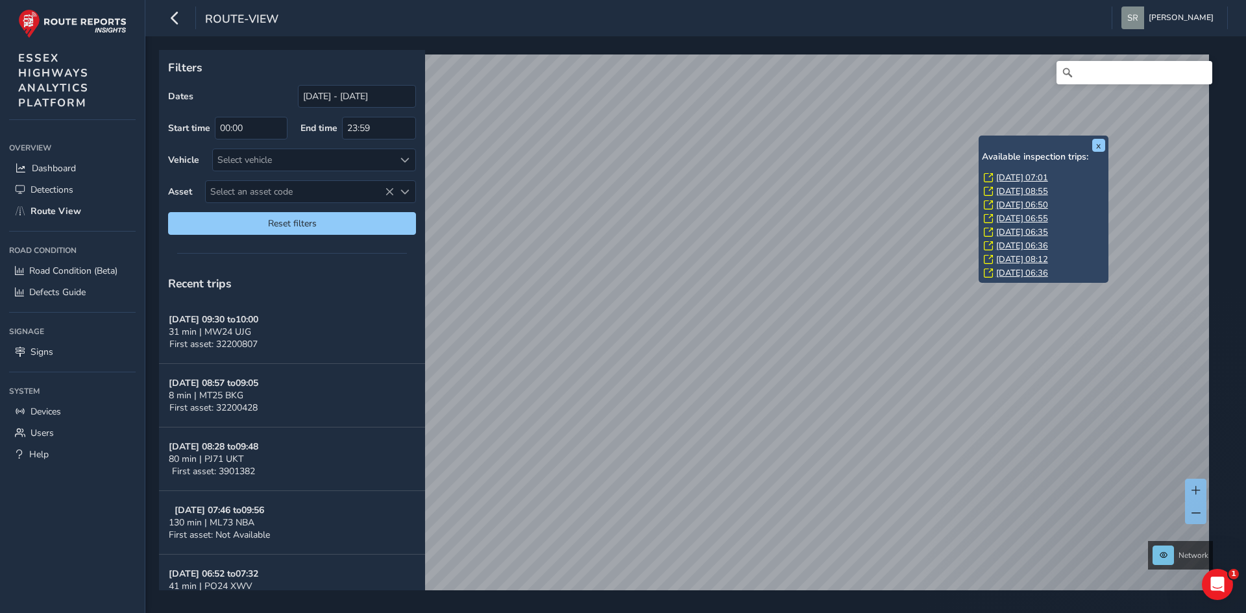
click at [982, 136] on div "x Available inspection trips: [GEOGRAPHIC_DATA][DATE] 07:01 [DATE] 08:55 [DATE]…" at bounding box center [1044, 209] width 130 height 147
click at [979, 140] on div "x Available inspection trips: [GEOGRAPHIC_DATA][DATE] 07:01 [DATE] 08:55 [DATE]…" at bounding box center [1044, 209] width 130 height 147
click at [1006, 203] on link "[DATE] 06:50" at bounding box center [1022, 205] width 52 height 12
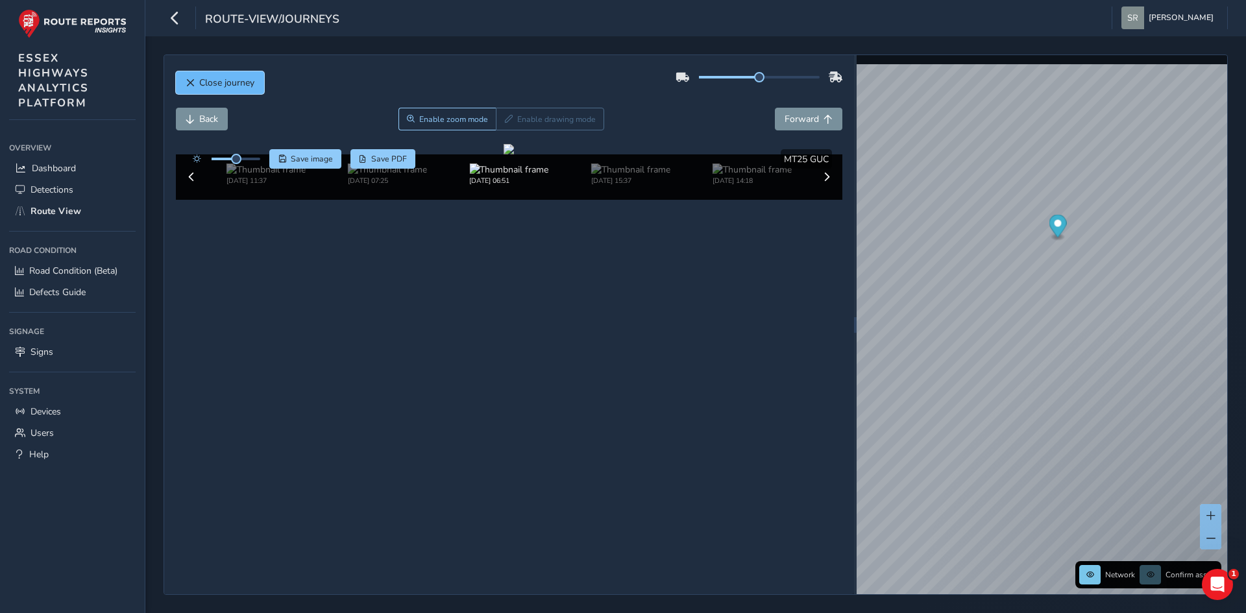
click at [198, 86] on button "Close journey" at bounding box center [220, 82] width 88 height 23
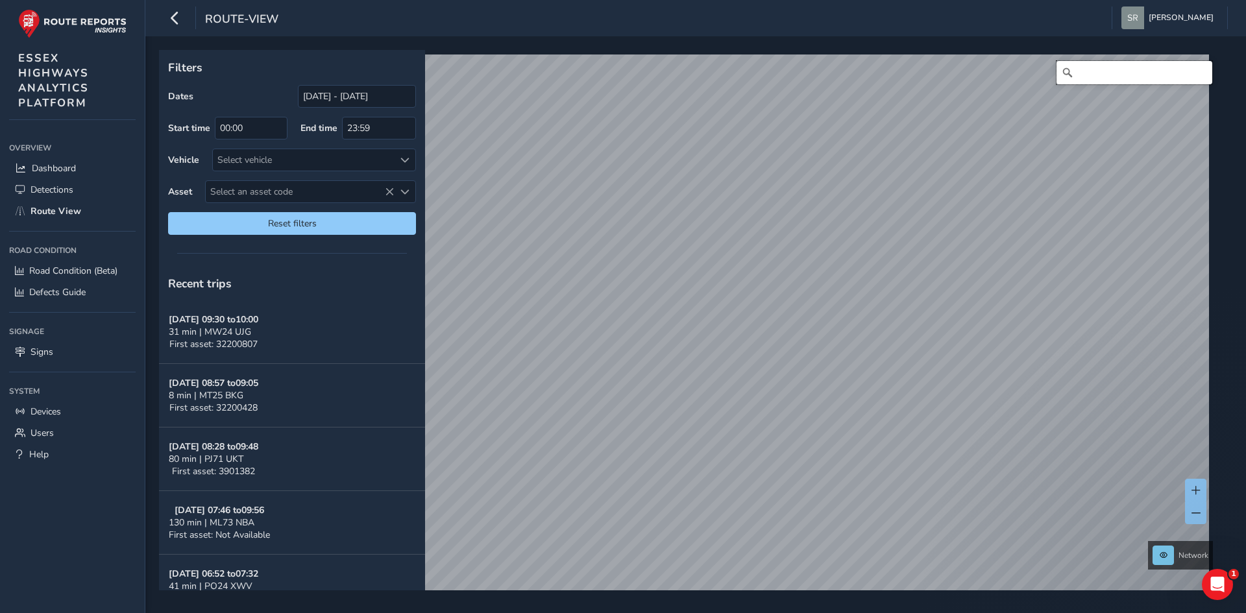
click at [1124, 64] on input "Search" at bounding box center [1134, 72] width 156 height 23
type input "[STREET_ADDRESS]"
click at [1197, 69] on icon "Clear" at bounding box center [1202, 72] width 10 height 10
type input "[STREET_ADDRESS]"
